Goal: Task Accomplishment & Management: Use online tool/utility

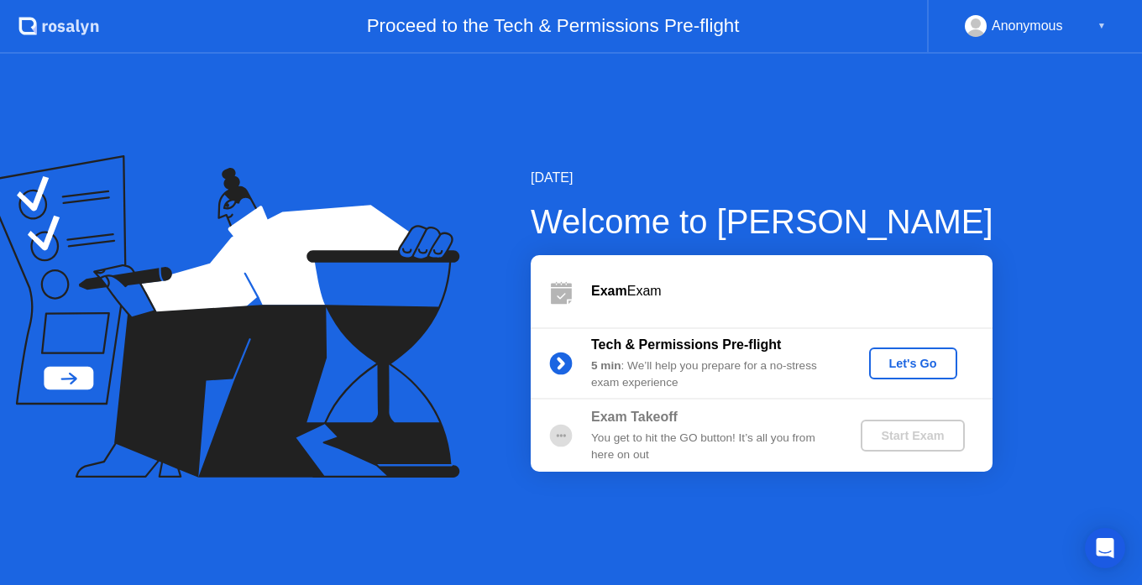
click at [914, 365] on div "Let's Go" at bounding box center [913, 363] width 75 height 13
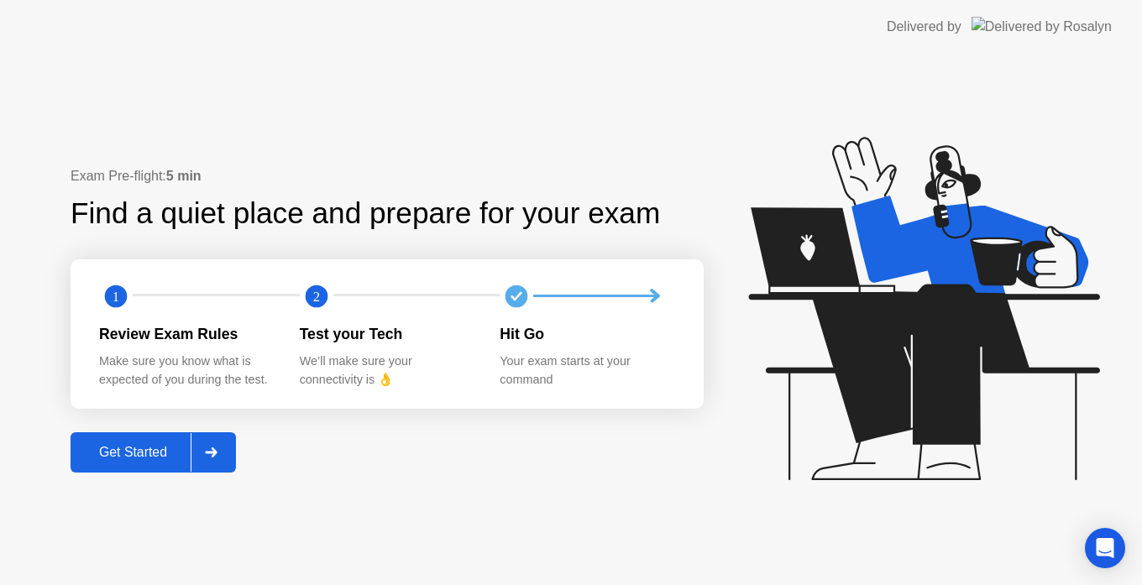
click at [154, 451] on div "Get Started" at bounding box center [133, 452] width 115 height 15
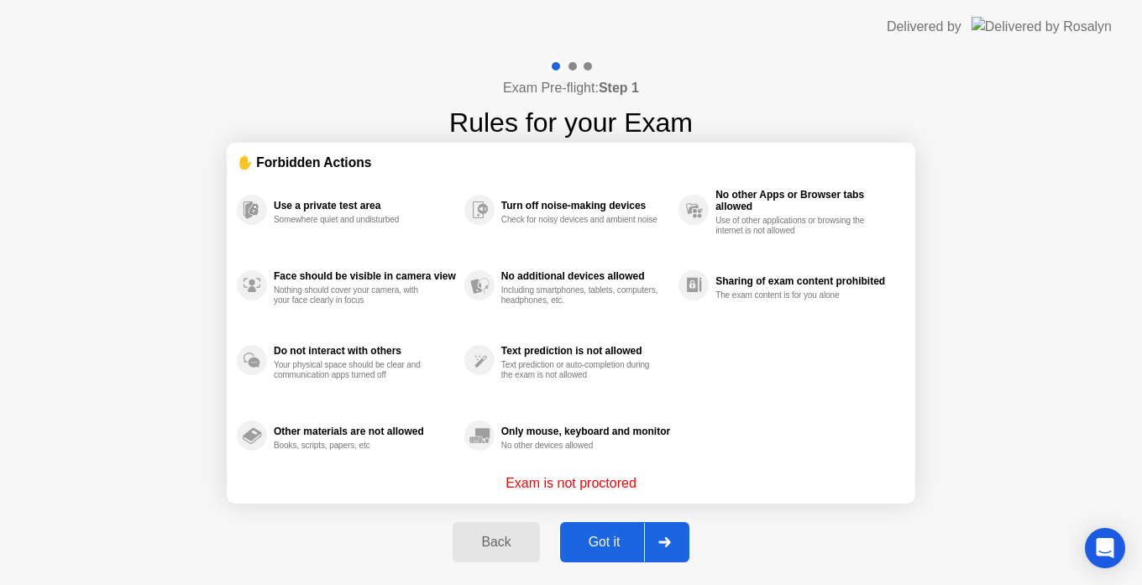
click at [616, 547] on div "Got it" at bounding box center [604, 542] width 79 height 15
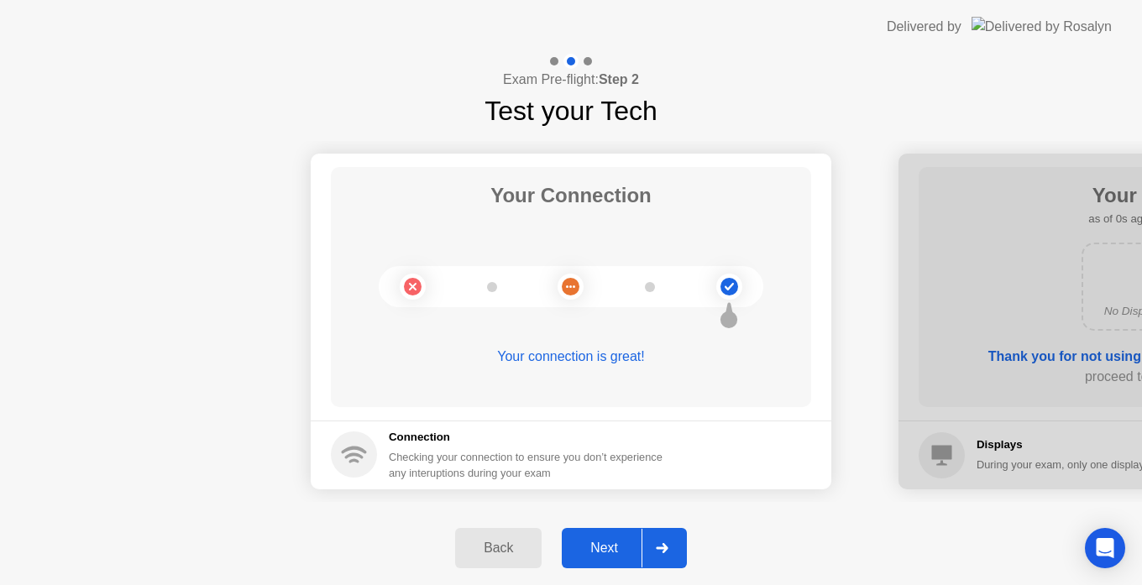
click at [621, 554] on div "Next" at bounding box center [604, 548] width 75 height 15
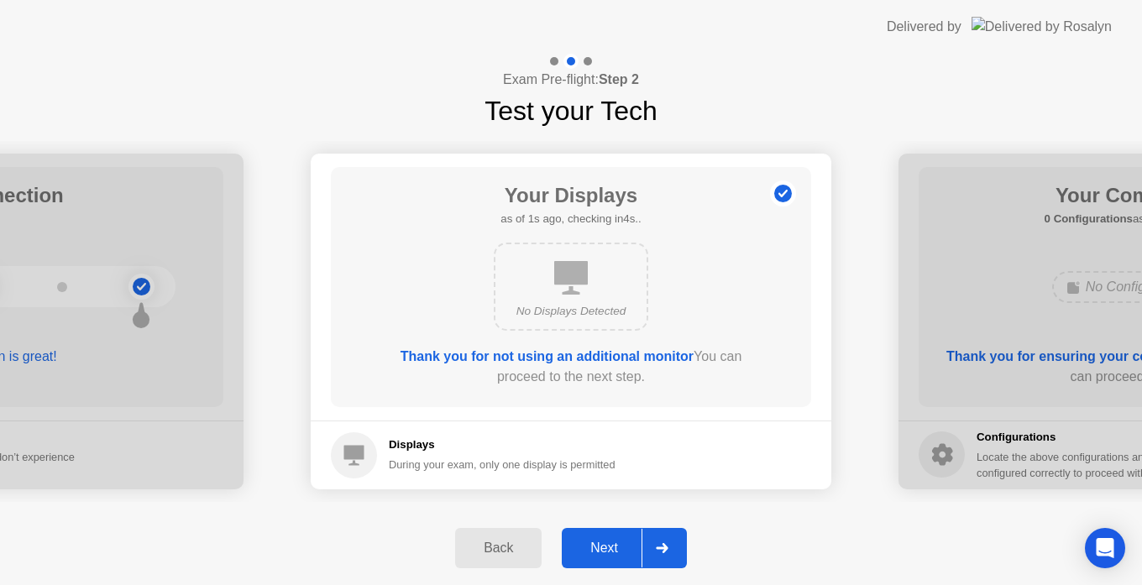
click at [609, 550] on div "Next" at bounding box center [604, 548] width 75 height 15
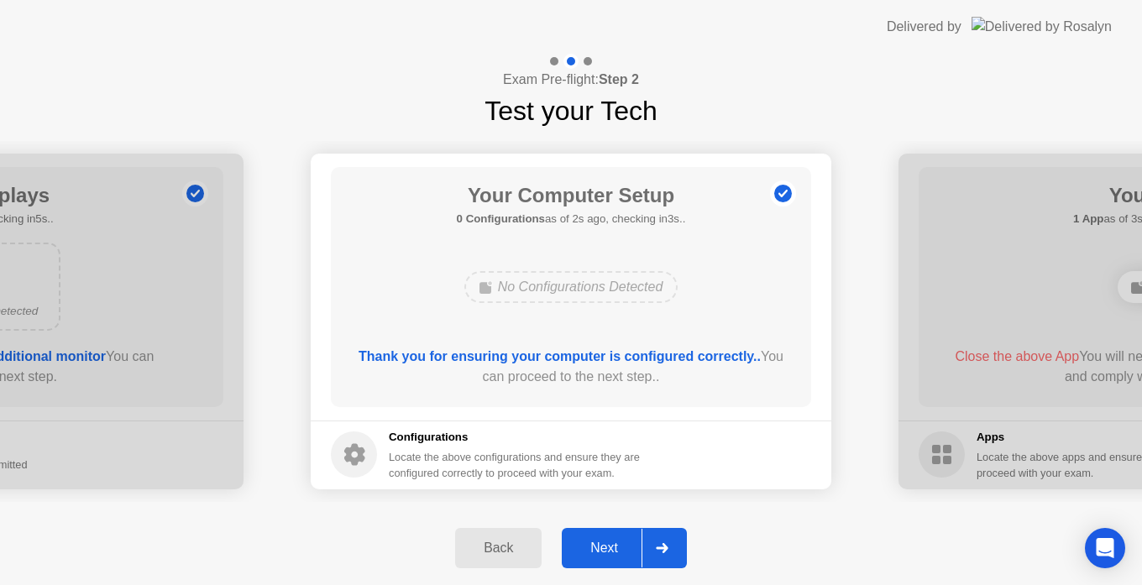
click at [609, 550] on div "Next" at bounding box center [604, 548] width 75 height 15
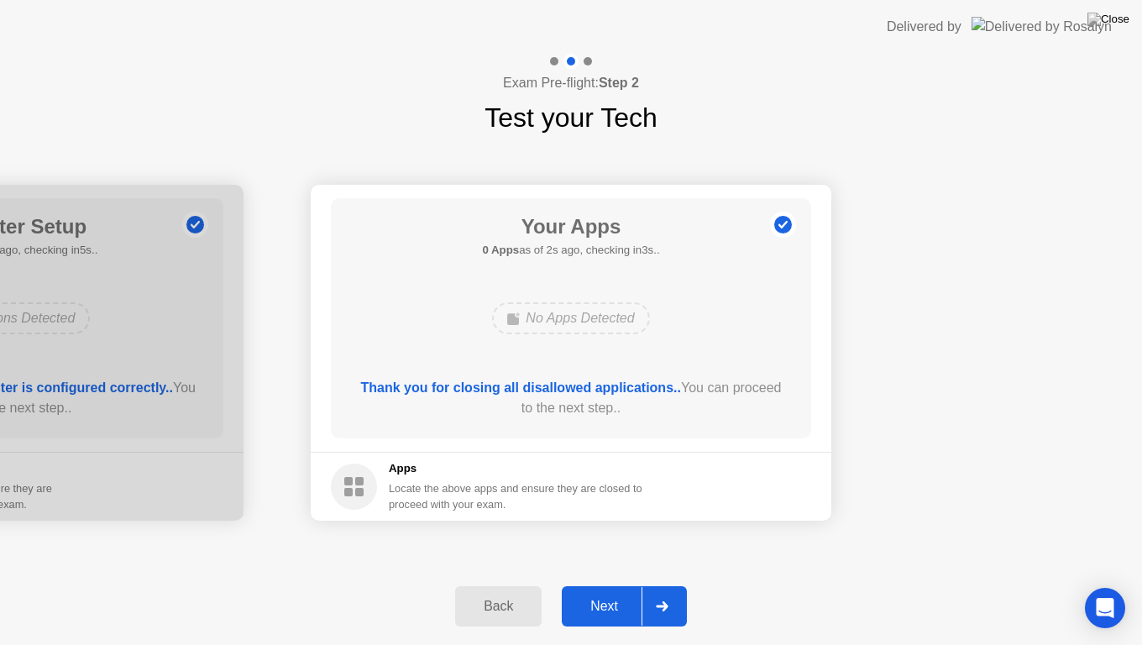
click at [608, 585] on div "Next" at bounding box center [604, 606] width 75 height 15
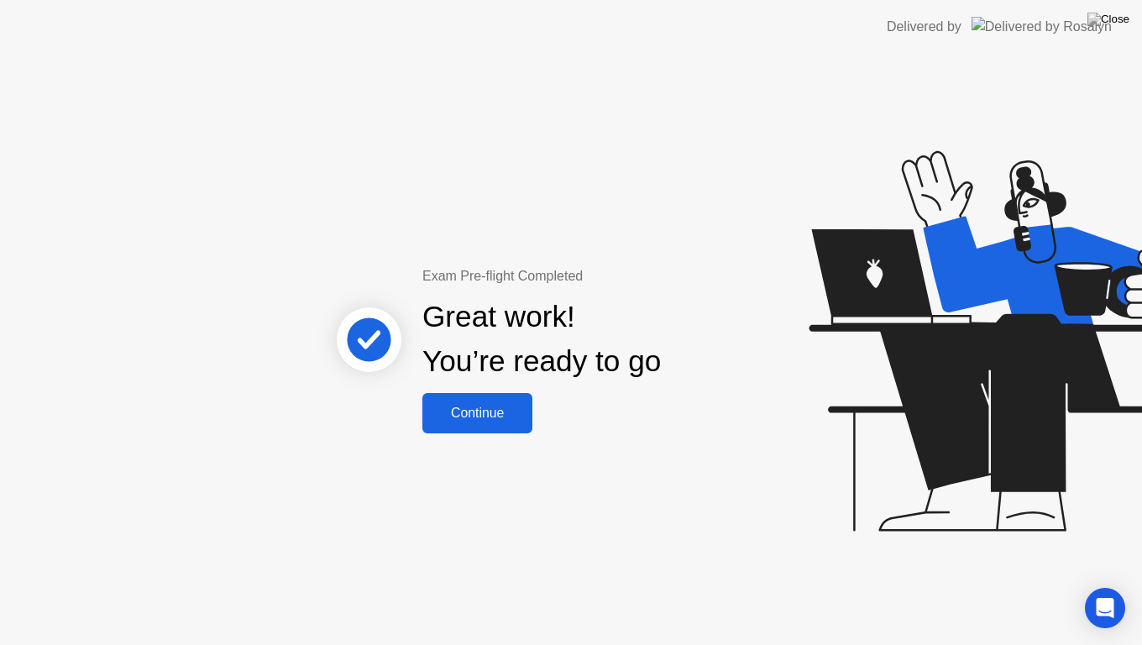
click at [492, 421] on div "Continue" at bounding box center [478, 413] width 100 height 15
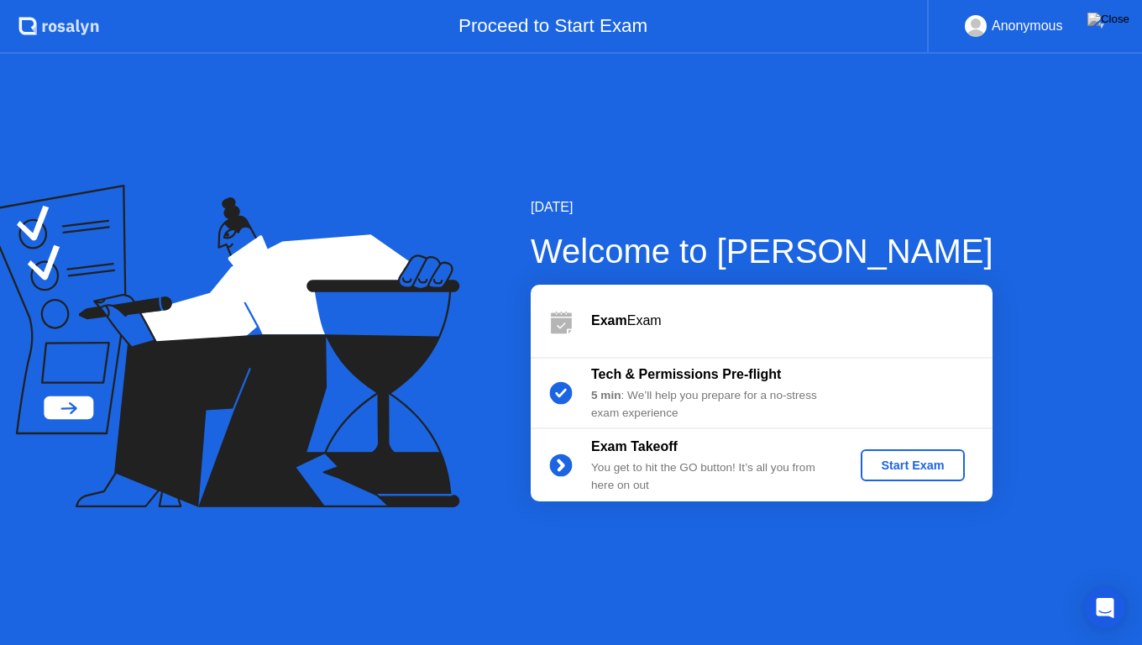
click at [887, 466] on div "Start Exam" at bounding box center [913, 465] width 90 height 13
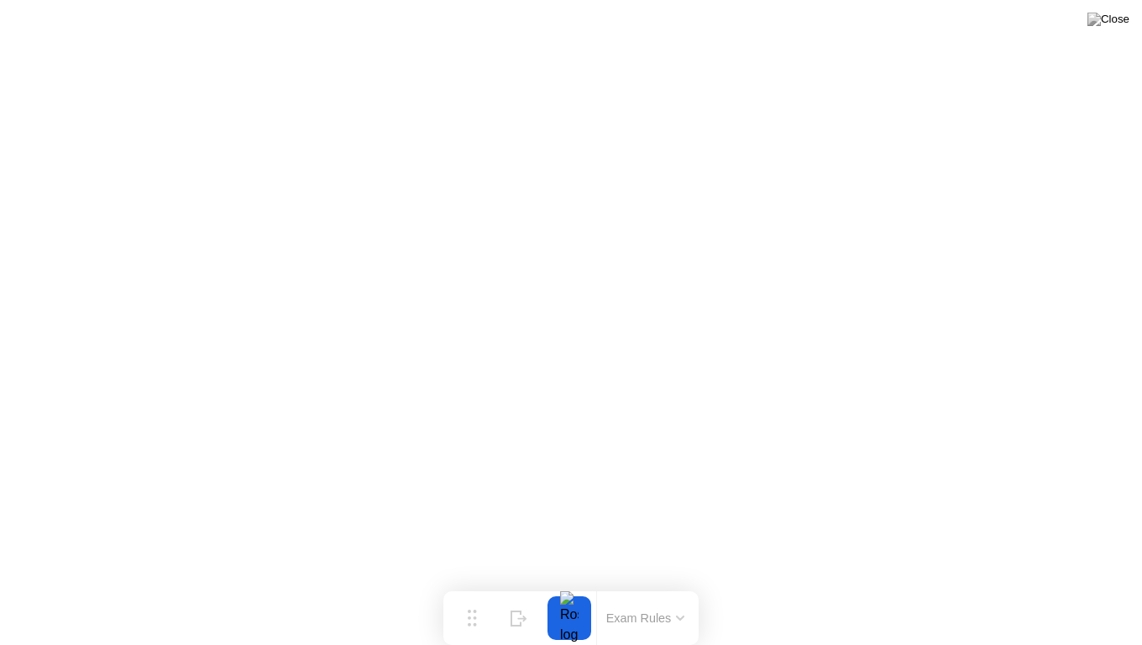
click at [1113, 30] on button at bounding box center [1108, 19] width 50 height 22
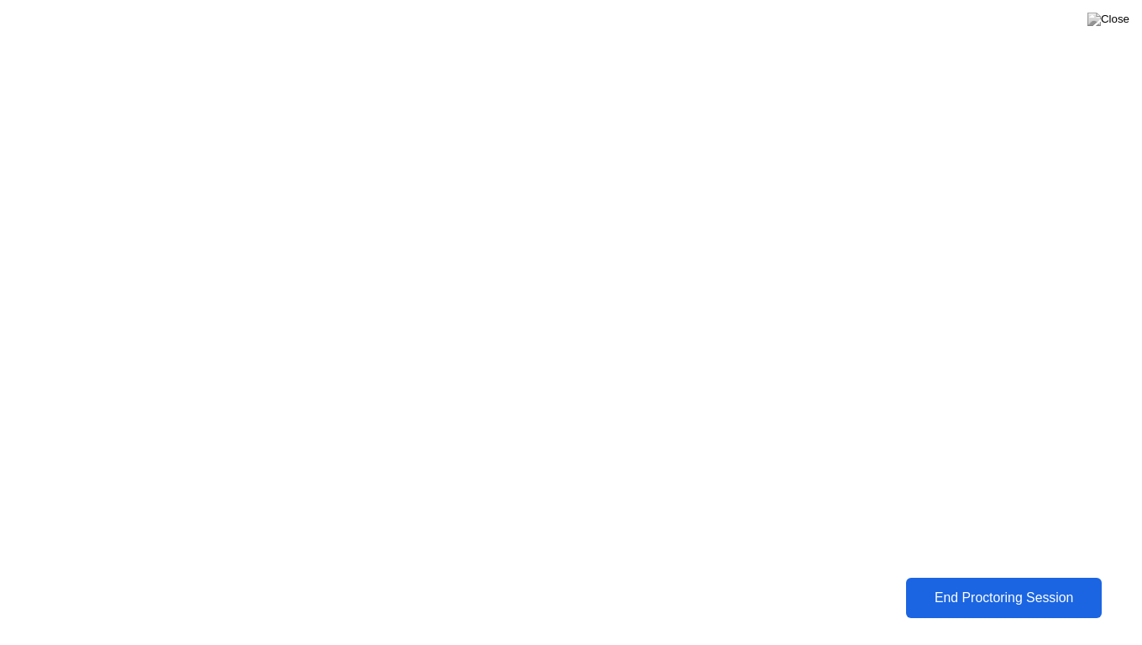
click at [957, 585] on div "End Proctoring Session" at bounding box center [1004, 598] width 204 height 17
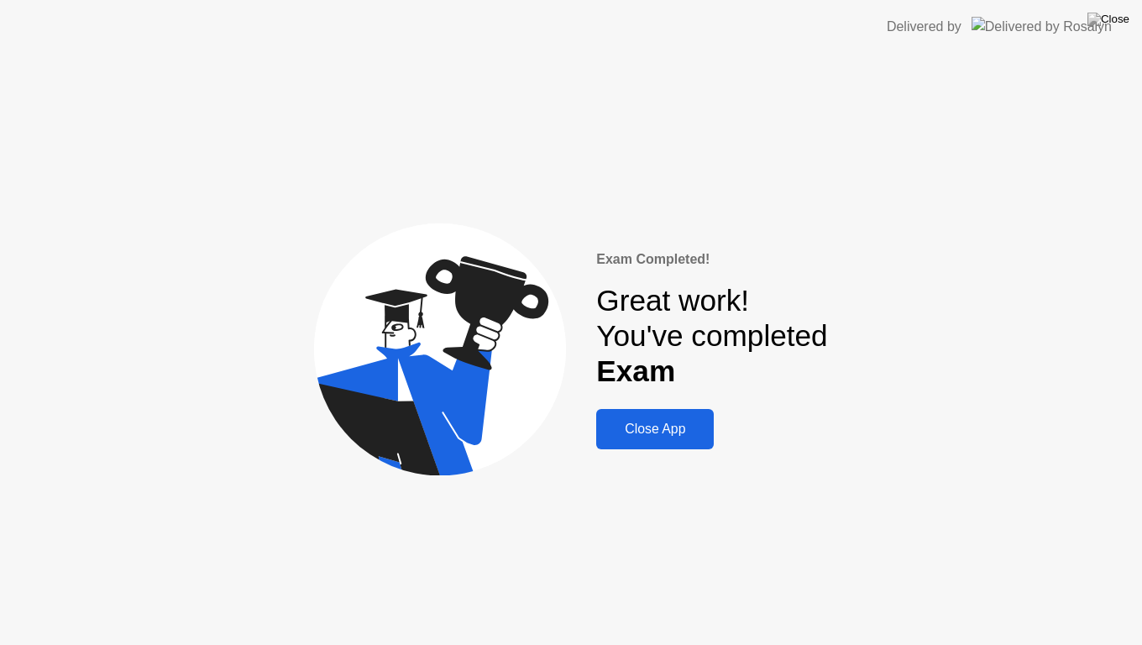
click at [648, 433] on div "Close App" at bounding box center [655, 429] width 108 height 15
